Goal: Navigation & Orientation: Find specific page/section

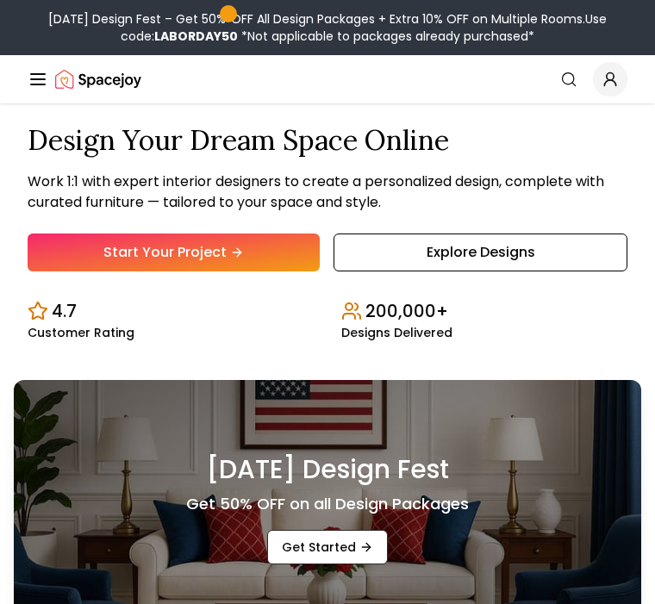
scroll to position [292, 0]
click at [249, 271] on link "Start Your Project" at bounding box center [174, 252] width 292 height 38
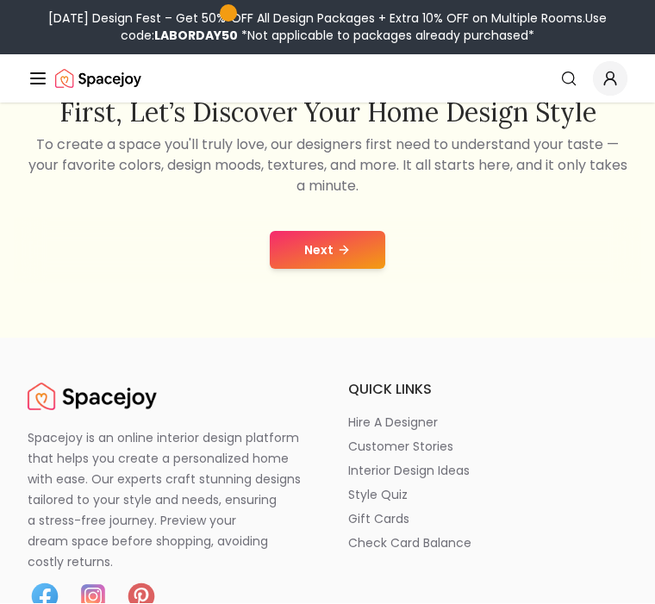
scroll to position [255, 0]
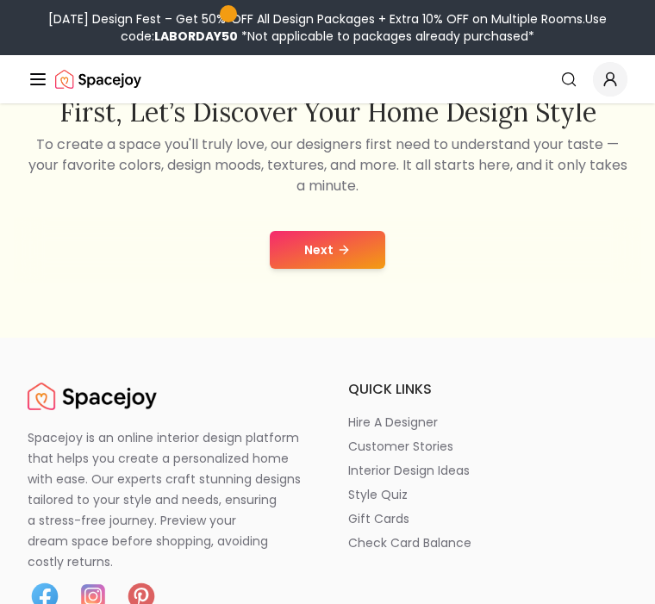
click at [339, 253] on icon at bounding box center [344, 250] width 14 height 14
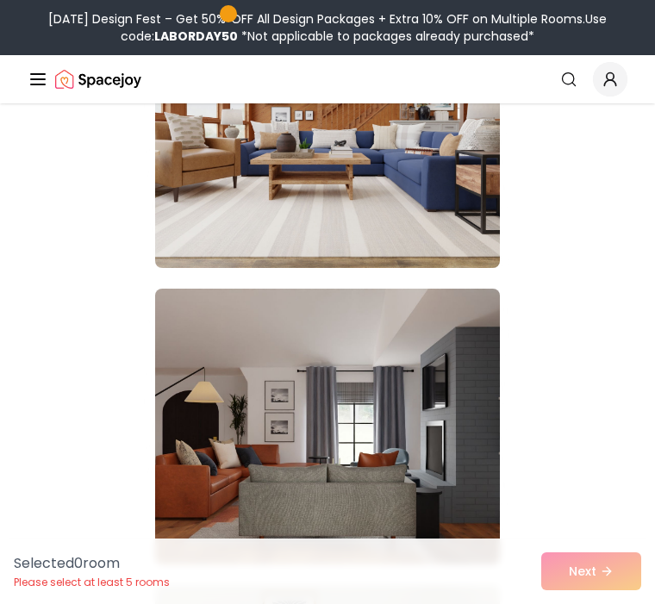
scroll to position [725, 0]
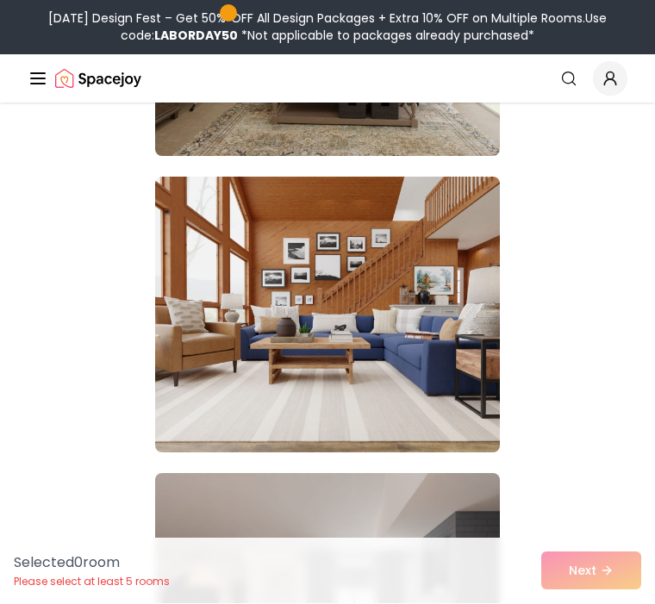
click at [37, 76] on icon "Global" at bounding box center [38, 79] width 21 height 21
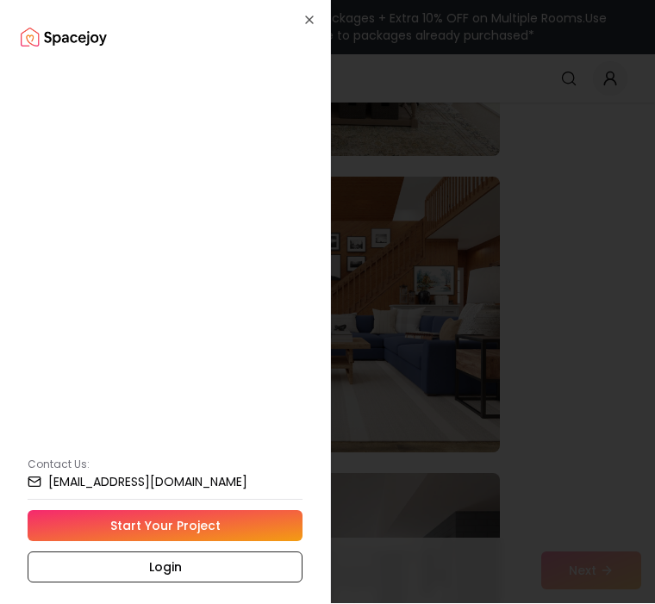
scroll to position [726, 0]
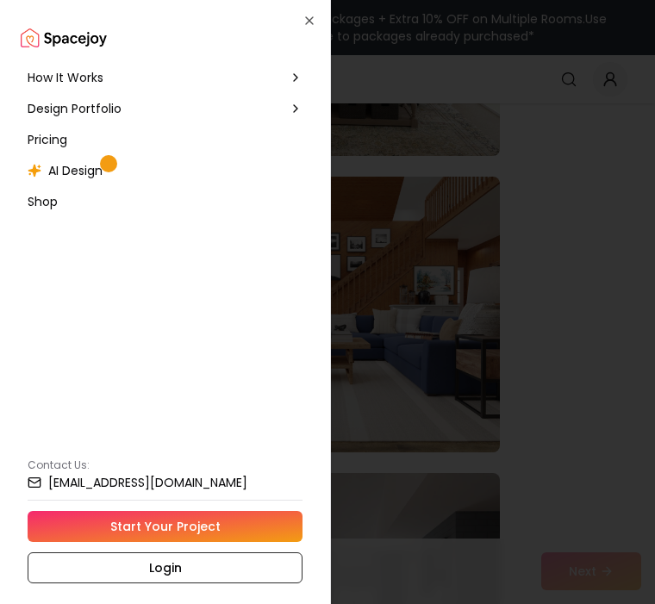
click at [89, 171] on span "AI Design" at bounding box center [75, 170] width 54 height 17
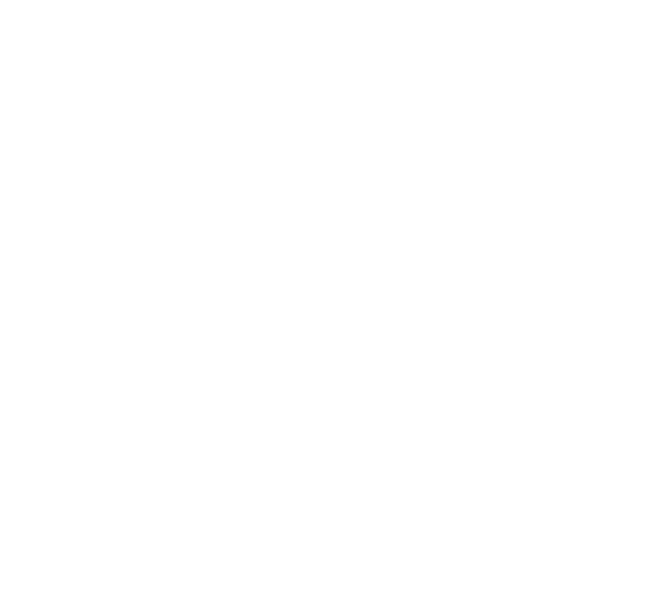
scroll to position [726, 0]
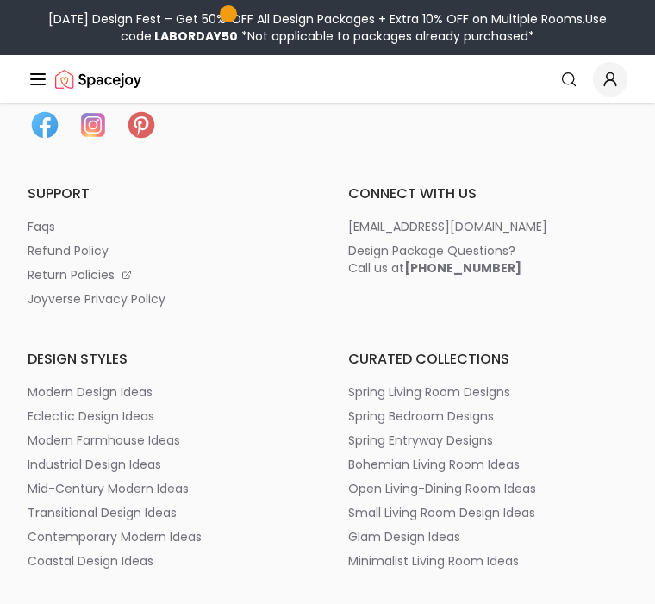
scroll to position [255, 0]
